Goal: Transaction & Acquisition: Purchase product/service

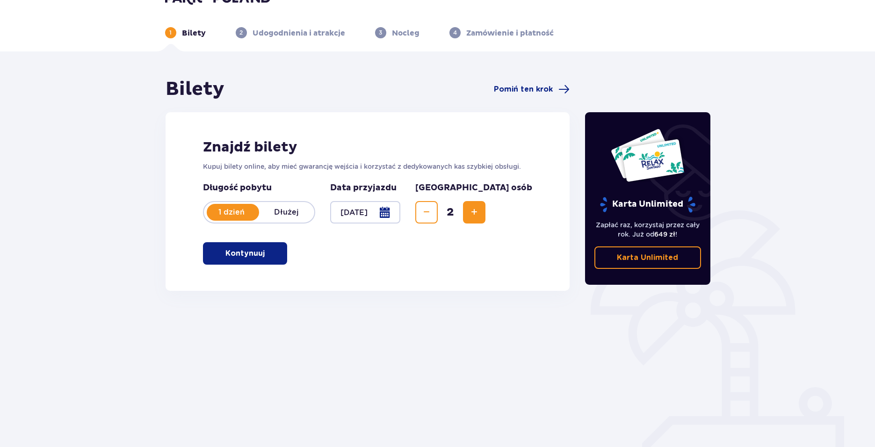
scroll to position [34, 0]
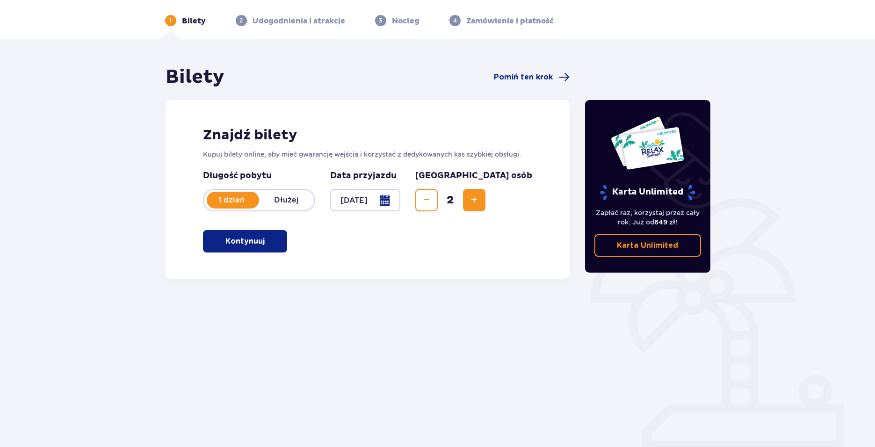
click at [232, 235] on button "Kontynuuj" at bounding box center [245, 241] width 84 height 22
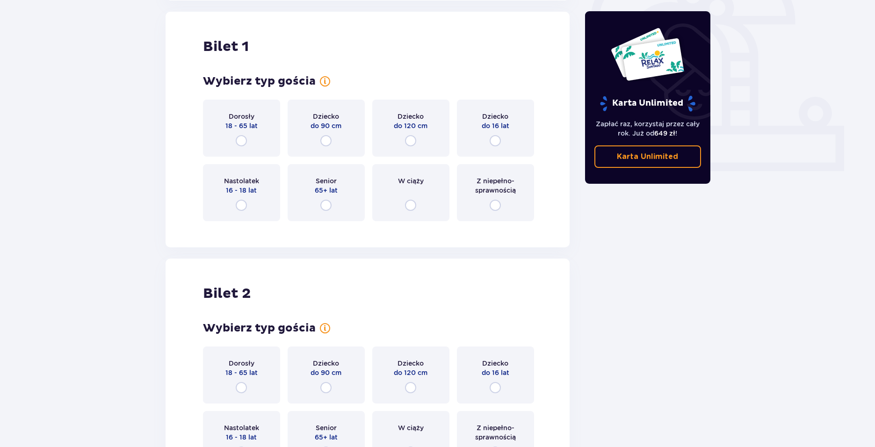
scroll to position [312, 0]
click at [243, 136] on input "radio" at bounding box center [241, 140] width 11 height 11
radio input "true"
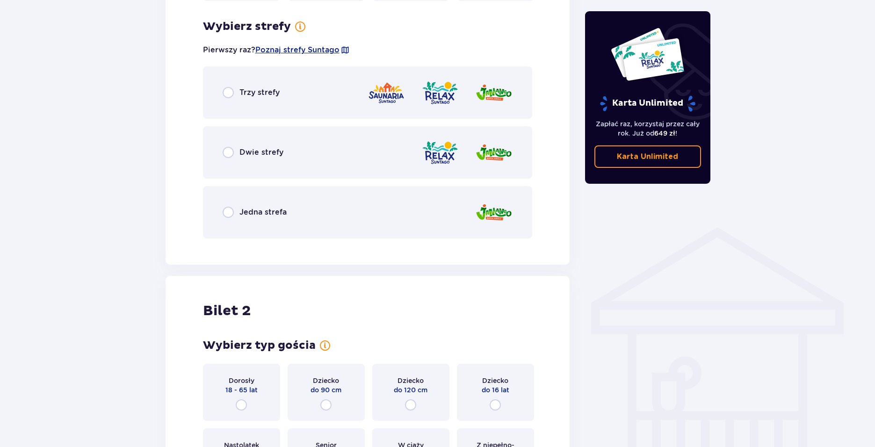
scroll to position [540, 0]
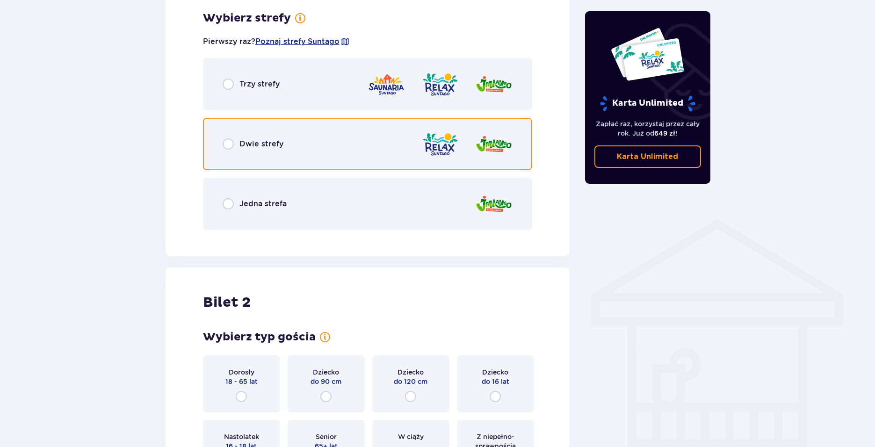
click at [233, 146] on input "radio" at bounding box center [228, 143] width 11 height 11
radio input "true"
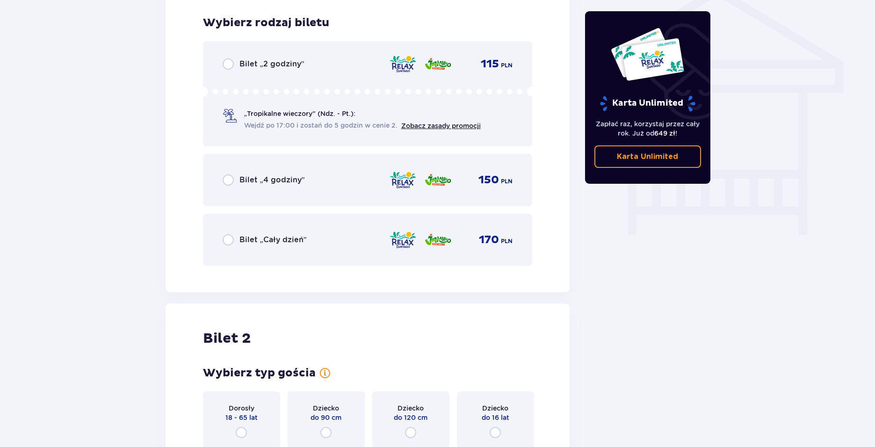
scroll to position [778, 0]
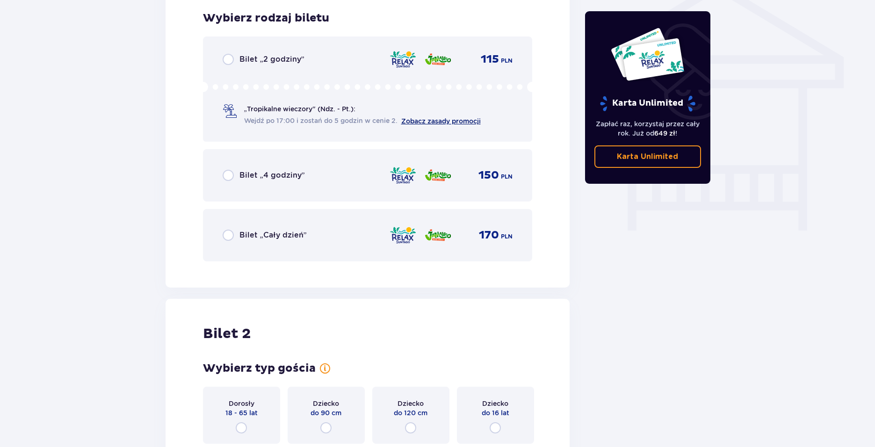
click at [432, 122] on link "Zobacz zasady promocji" at bounding box center [440, 120] width 79 height 7
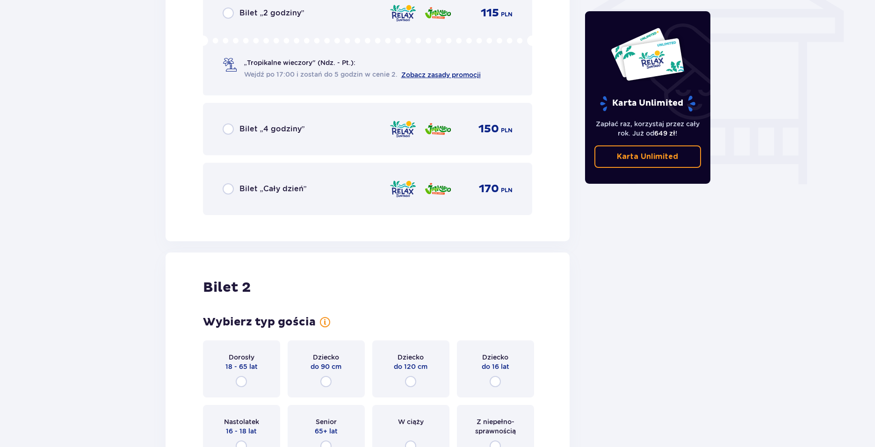
scroll to position [826, 0]
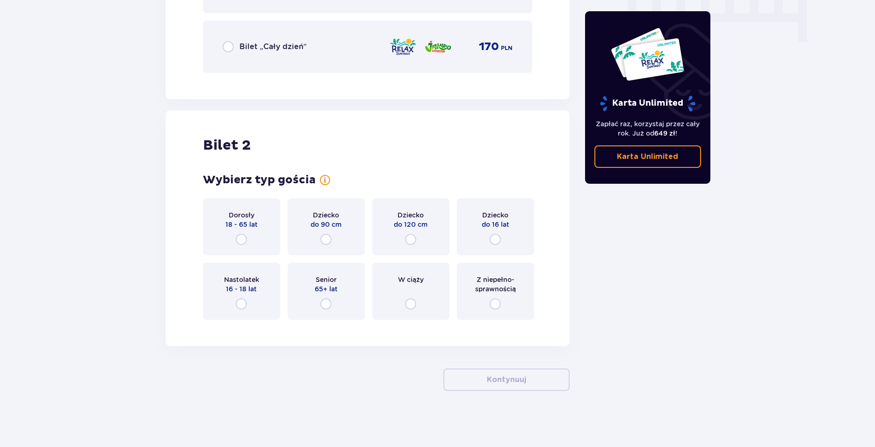
click at [268, 216] on div "Dorosły 18 - 65 lat" at bounding box center [241, 226] width 77 height 57
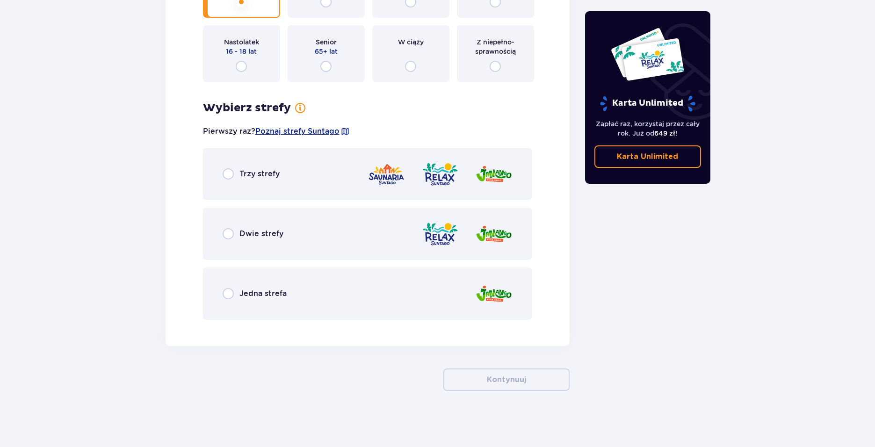
click at [239, 235] on p "Dwie strefy" at bounding box center [261, 234] width 44 height 10
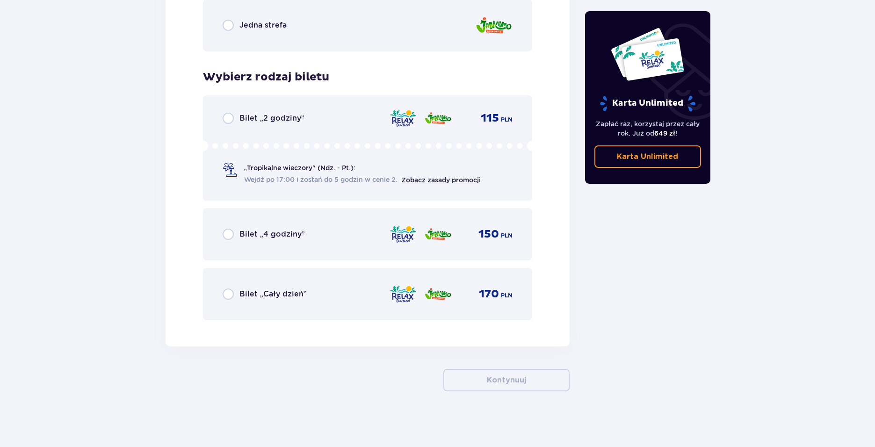
scroll to position [1473, 0]
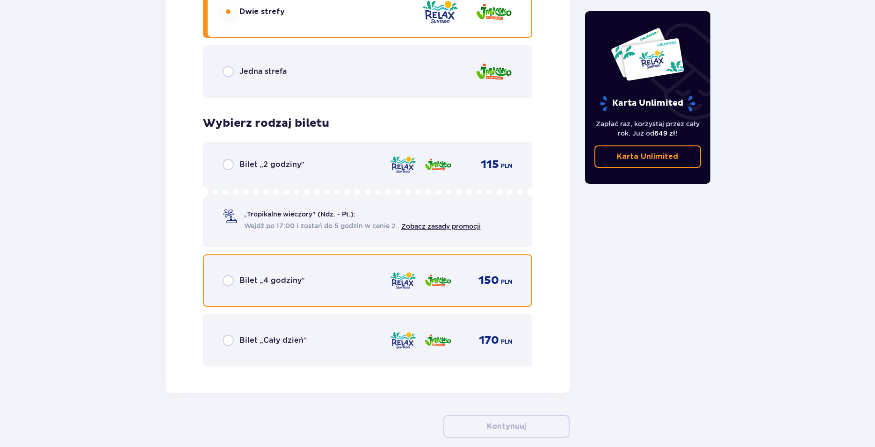
click at [231, 282] on input "radio" at bounding box center [228, 280] width 11 height 11
radio input "true"
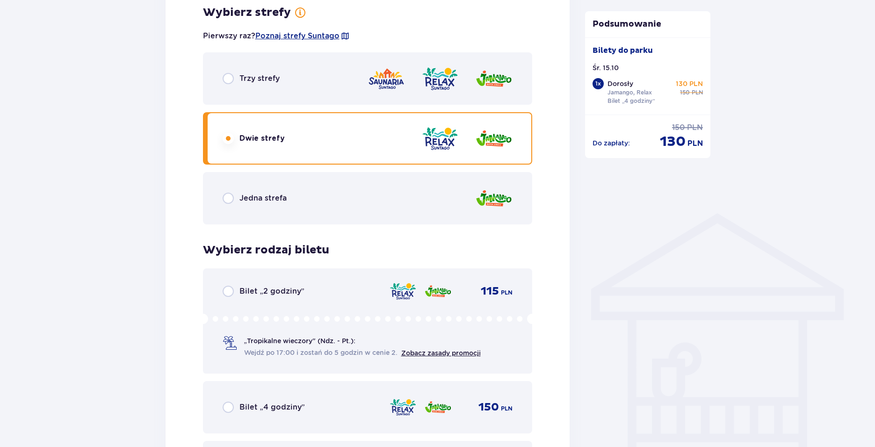
scroll to position [780, 0]
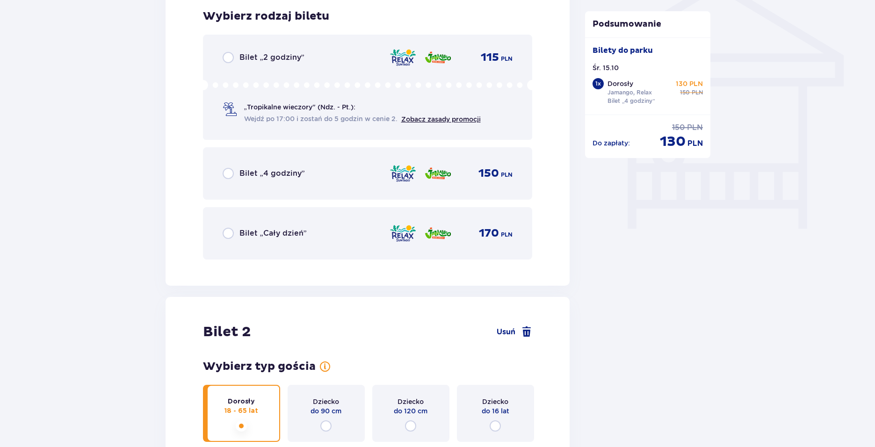
click at [270, 181] on div "Bilet „4 godziny” 150 PLN" at bounding box center [368, 174] width 290 height 20
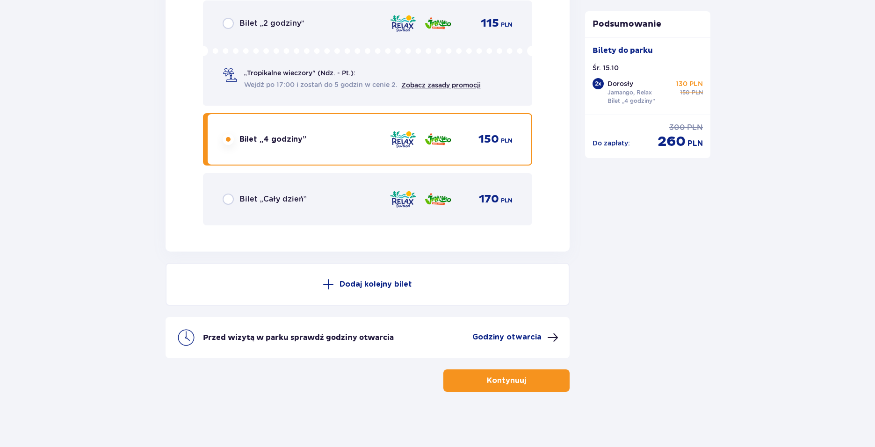
scroll to position [1568, 0]
drag, startPoint x: 678, startPoint y: 83, endPoint x: 706, endPoint y: 82, distance: 28.1
click at [706, 82] on div "Bilety do [GEOGRAPHIC_DATA]. 15.10 2 x Dorosły Jamango, Relax Bilet „4 godziny”…" at bounding box center [647, 75] width 125 height 77
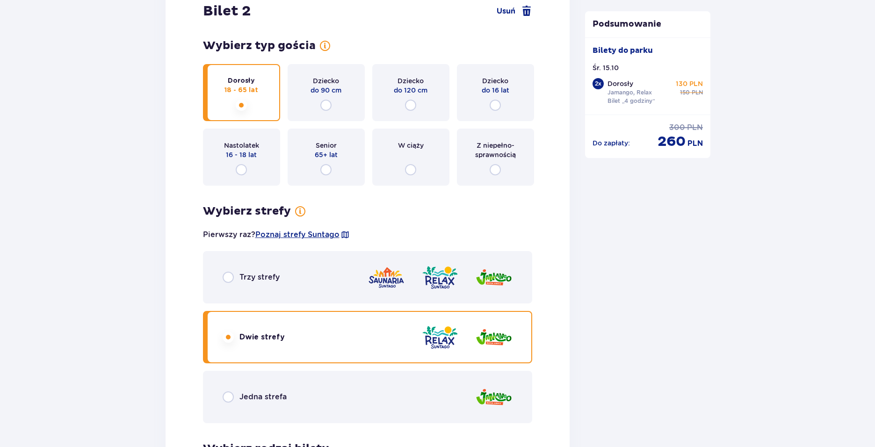
scroll to position [1007, 0]
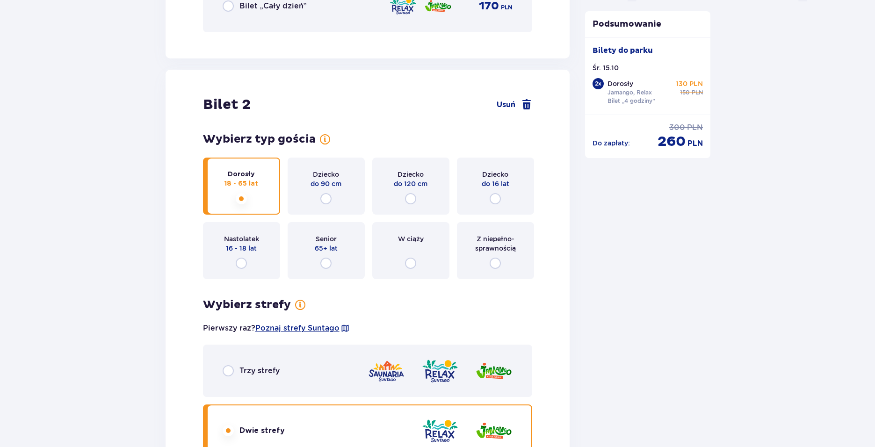
click at [545, 245] on div "Bilet 2 Usuń Wybierz typ gościa Dorosły 18 - 65 lat Dziecko do 90 cm Dziecko do…" at bounding box center [368, 441] width 404 height 742
click at [561, 245] on div "Bilet 2 Usuń Wybierz typ gościa Dorosły 18 - 65 lat Dziecko do 90 cm Dziecko do…" at bounding box center [368, 441] width 404 height 742
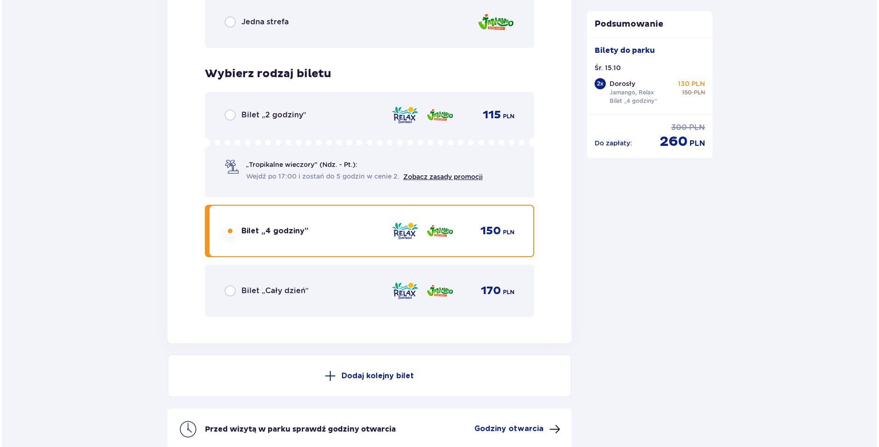
scroll to position [1568, 0]
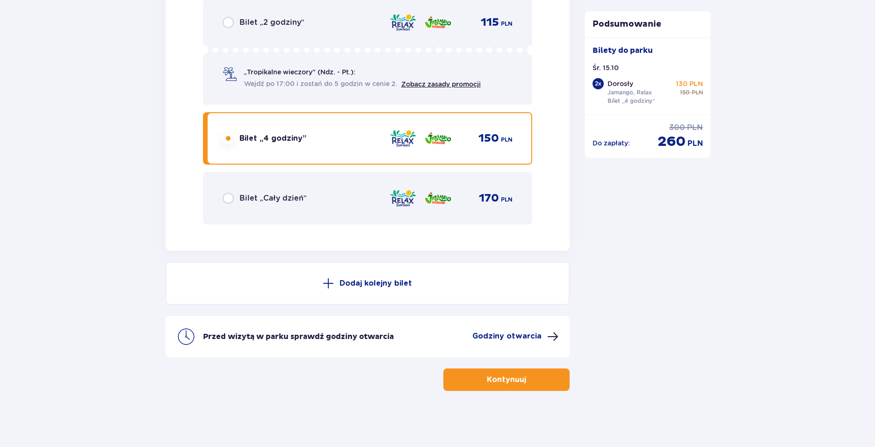
click at [504, 337] on p "Godziny otwarcia" at bounding box center [506, 336] width 69 height 10
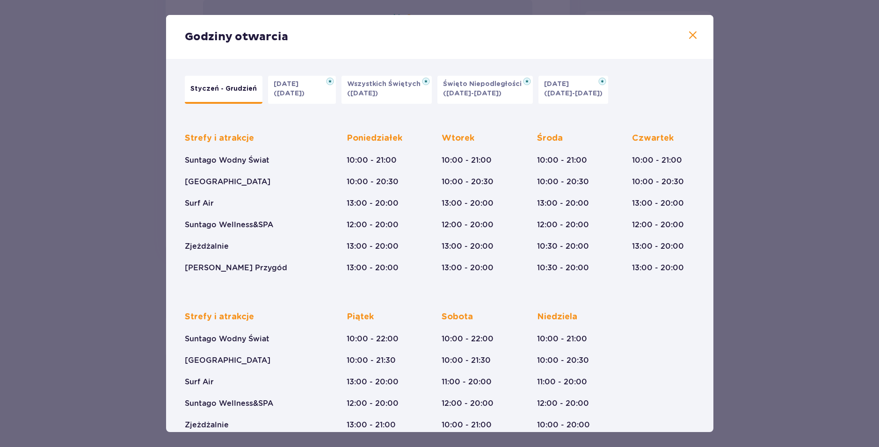
click at [364, 82] on p "Wszystkich Świętych" at bounding box center [386, 83] width 79 height 9
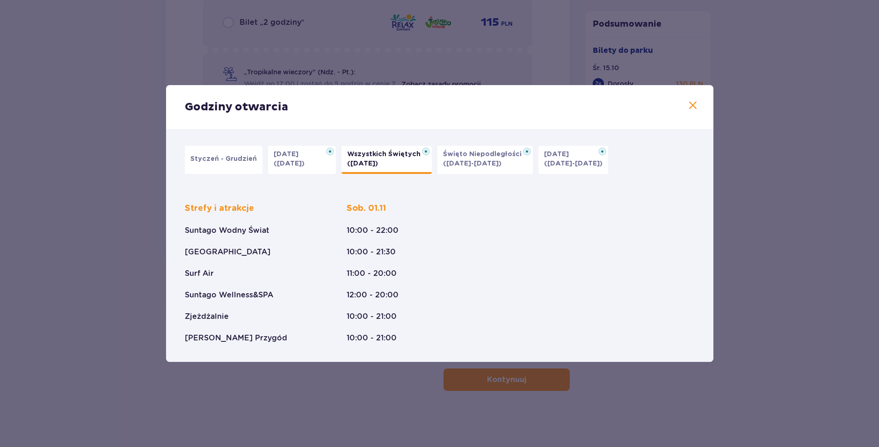
click at [282, 156] on p "[DATE]" at bounding box center [289, 154] width 30 height 9
click at [456, 159] on p "([DATE]-[DATE])" at bounding box center [472, 163] width 58 height 9
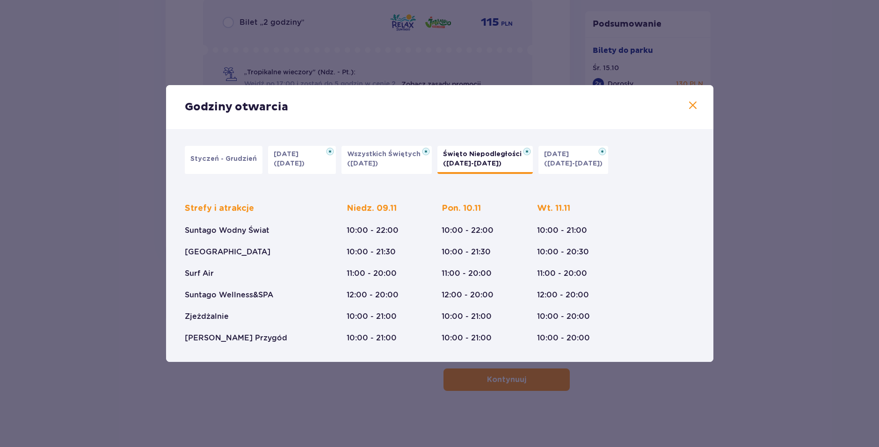
click at [553, 162] on p "([DATE]-[DATE])" at bounding box center [573, 163] width 58 height 9
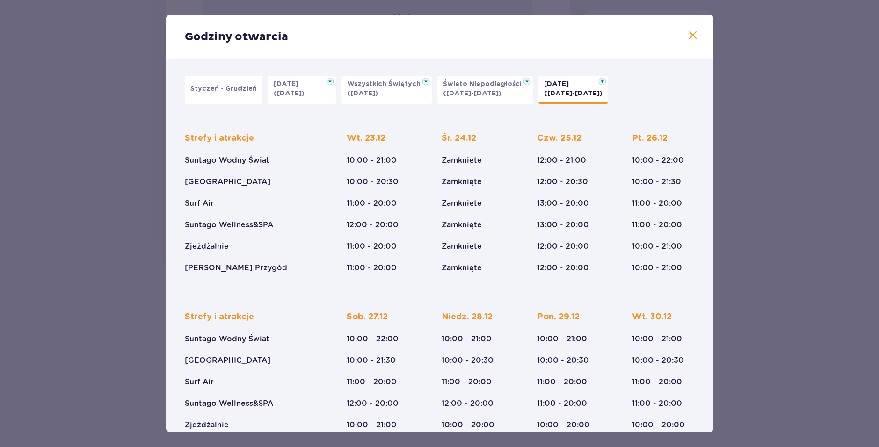
click at [259, 88] on div "Styczeń - Grudzień [DATE] ([DATE]) Wszystkich Świętych ([DATE]) Święto Niepodle…" at bounding box center [396, 90] width 423 height 28
click at [252, 88] on p "Styczeń - Grudzień" at bounding box center [223, 88] width 66 height 9
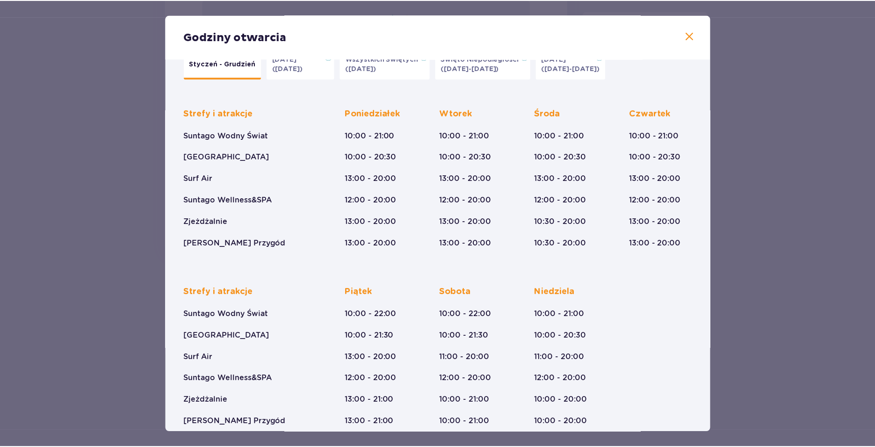
scroll to position [38, 0]
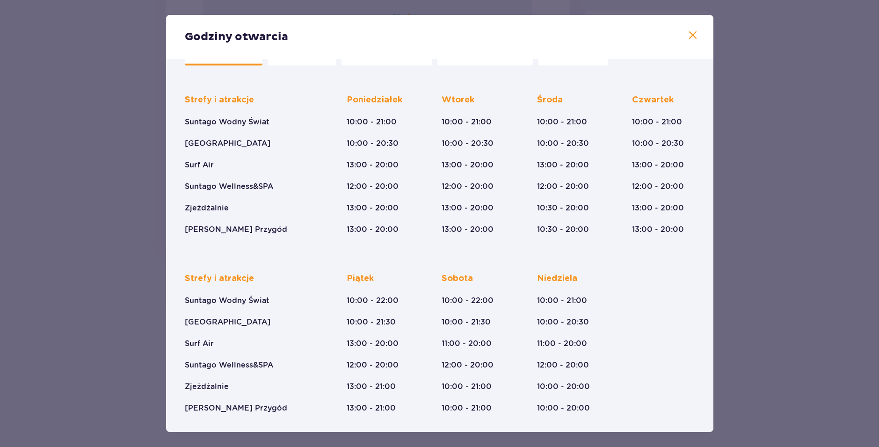
click at [141, 167] on div "Godziny otwarcia Styczeń - Grudzień [DATE] ([DATE]) Wszystkich Świętych ([DATE]…" at bounding box center [439, 223] width 879 height 447
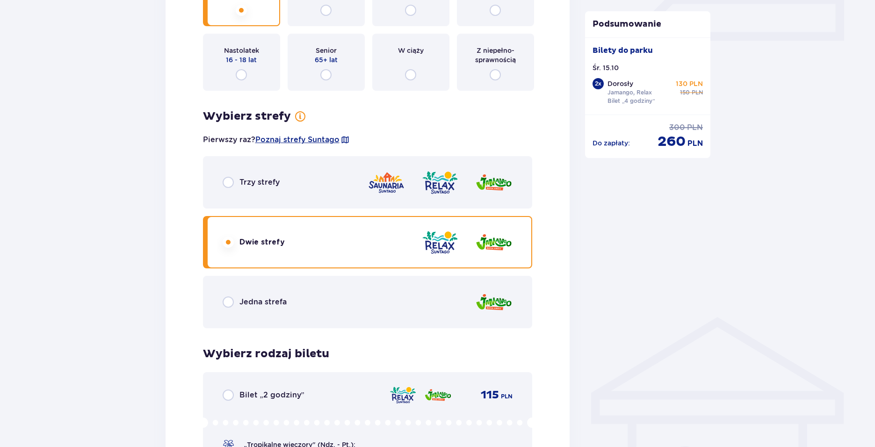
scroll to position [306, 0]
